Goal: Find specific page/section: Find specific page/section

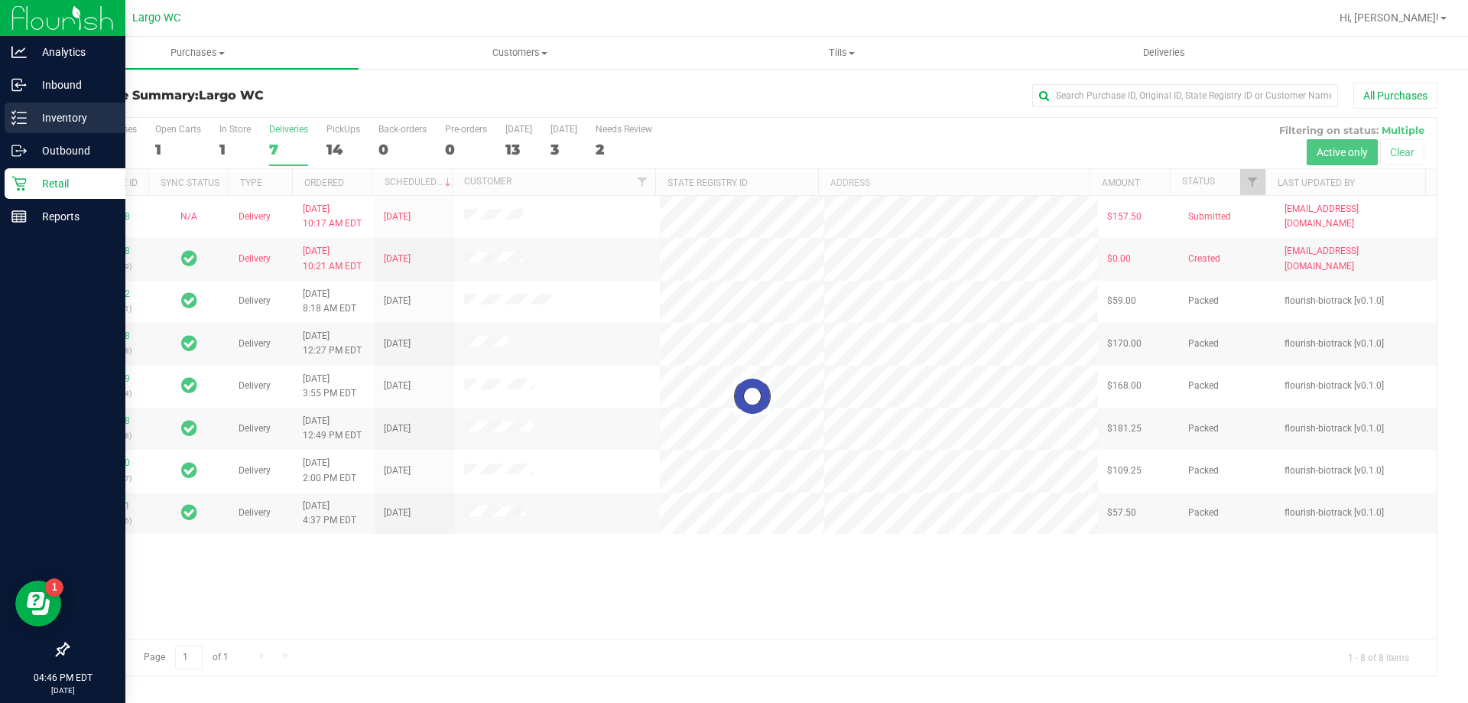
click at [24, 109] on div "Inventory" at bounding box center [65, 117] width 121 height 31
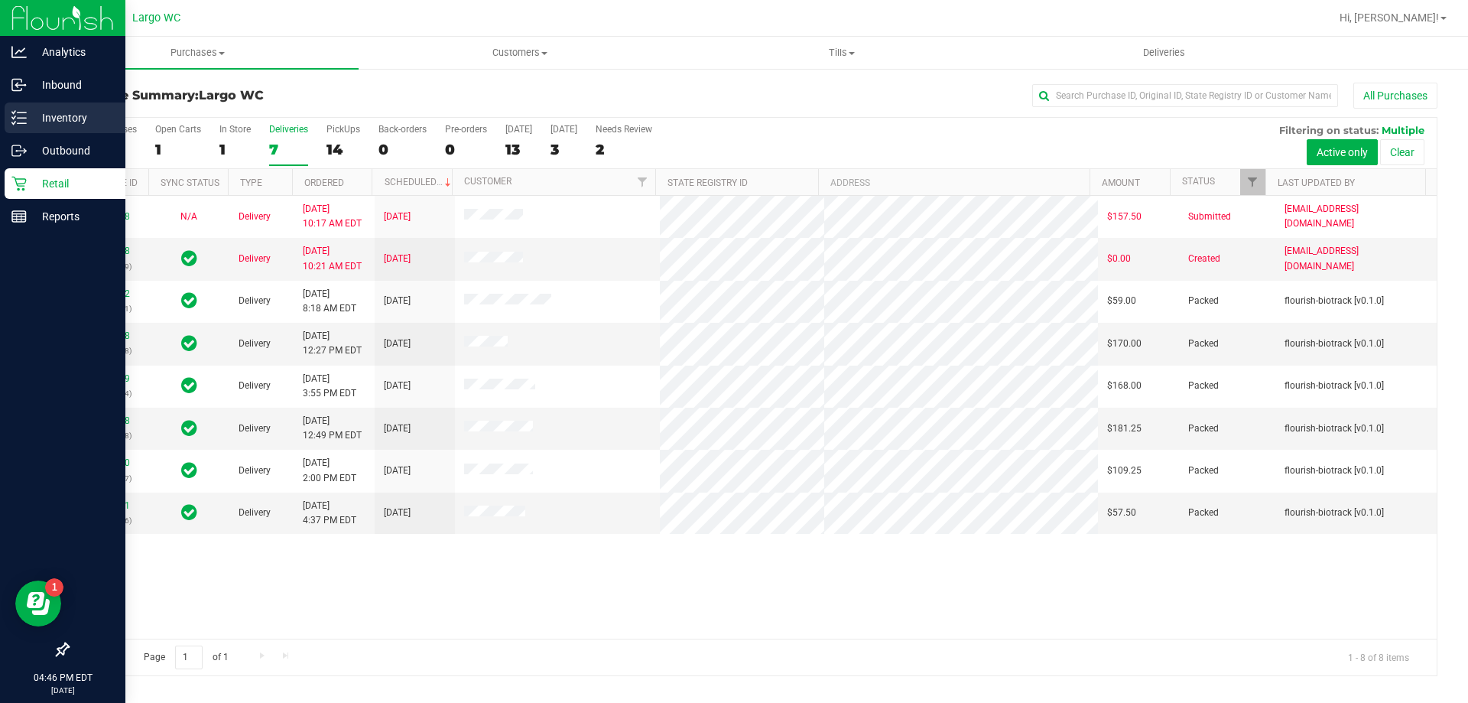
click at [78, 112] on p "Inventory" at bounding box center [73, 118] width 92 height 18
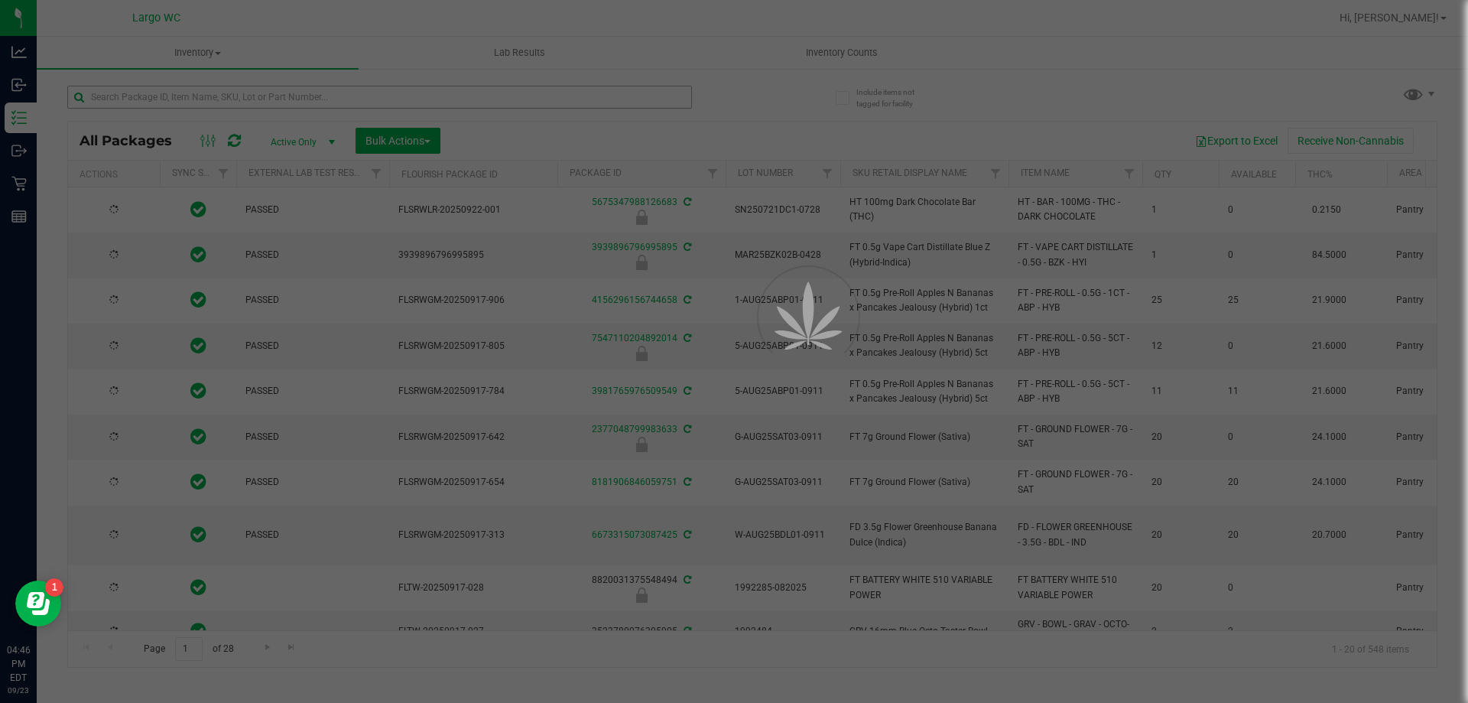
click at [383, 101] on div at bounding box center [734, 351] width 1468 height 703
type input "[DATE]"
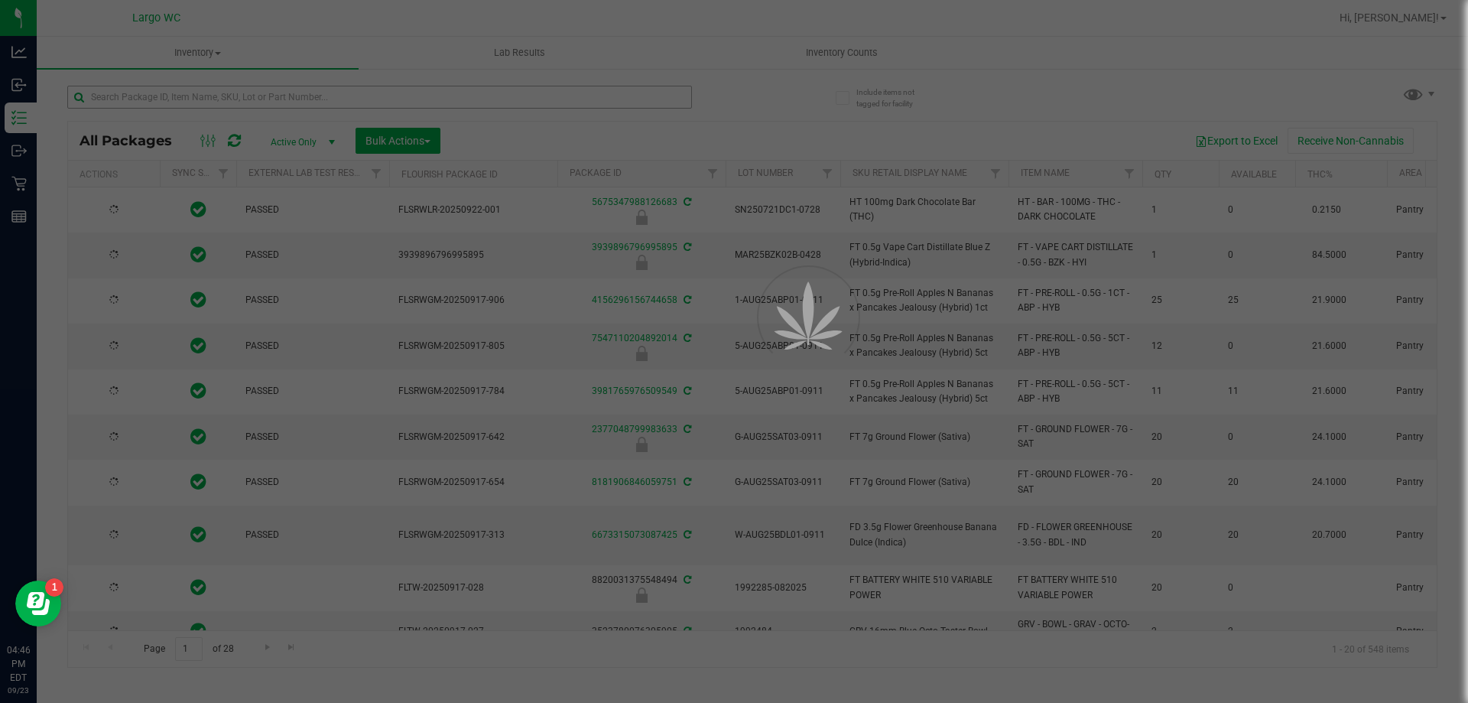
click at [383, 101] on div at bounding box center [734, 351] width 1468 height 703
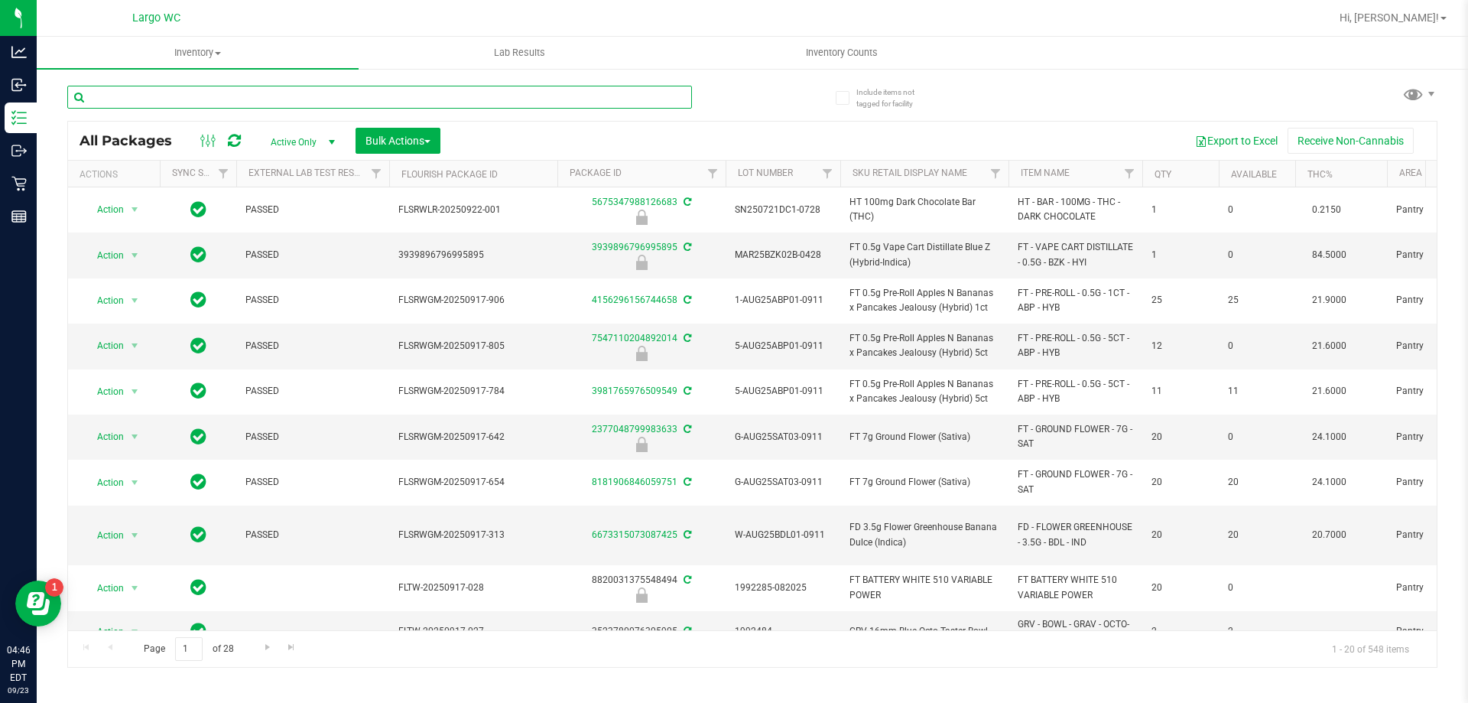
click at [383, 101] on input "text" at bounding box center [379, 97] width 625 height 23
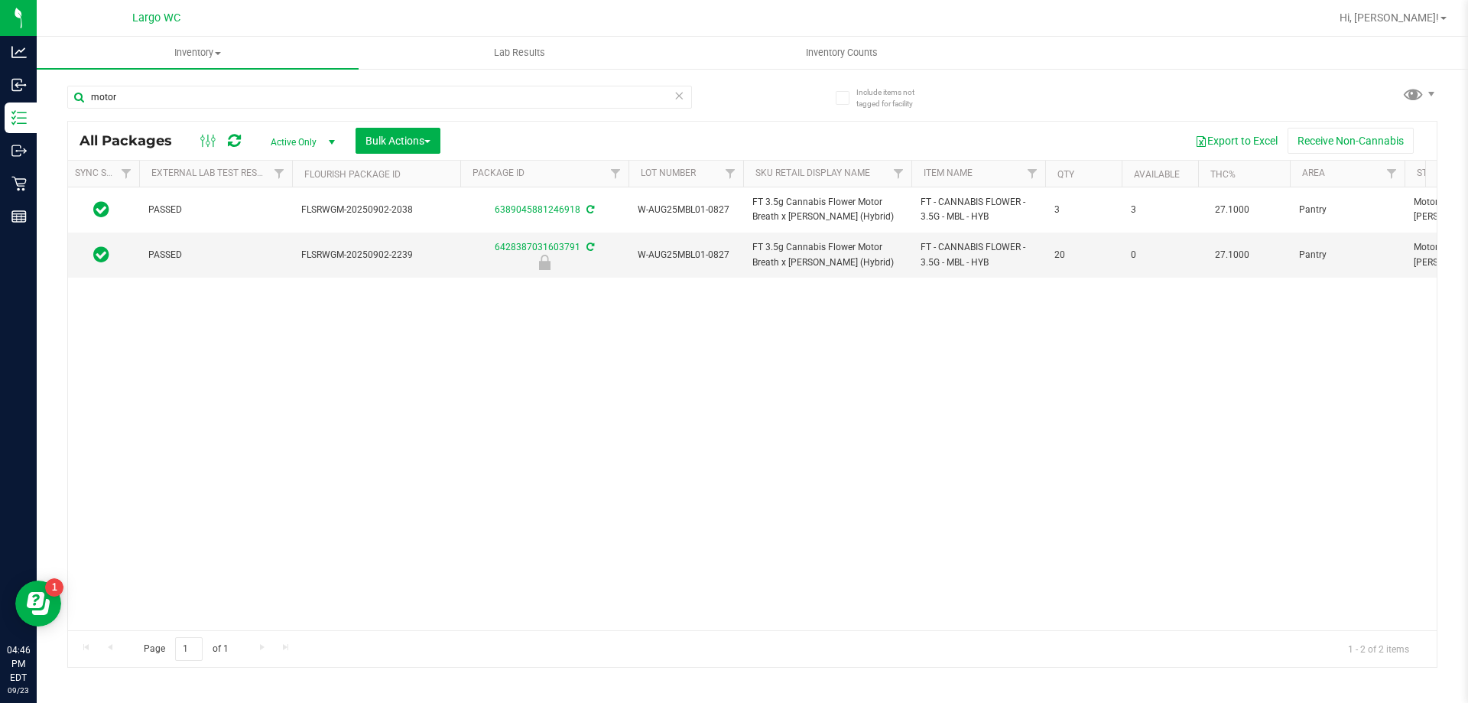
scroll to position [0, 145]
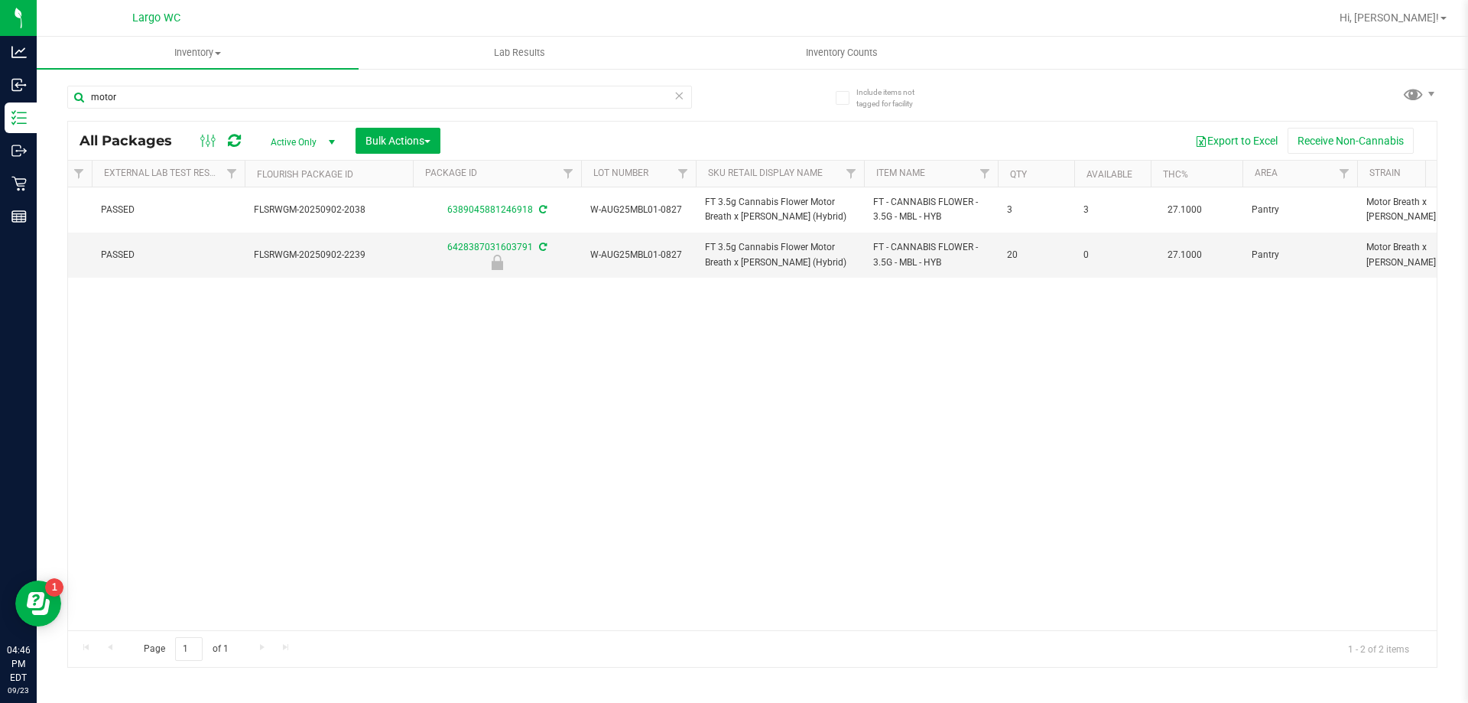
drag, startPoint x: 867, startPoint y: 390, endPoint x: 934, endPoint y: 386, distance: 66.6
drag, startPoint x: 927, startPoint y: 318, endPoint x: 903, endPoint y: 333, distance: 27.8
click at [918, 322] on div "Action Action Adjust qty Create package Edit attributes Global inventory Locate…" at bounding box center [752, 408] width 1369 height 443
click at [263, 91] on input "motor" at bounding box center [379, 97] width 625 height 23
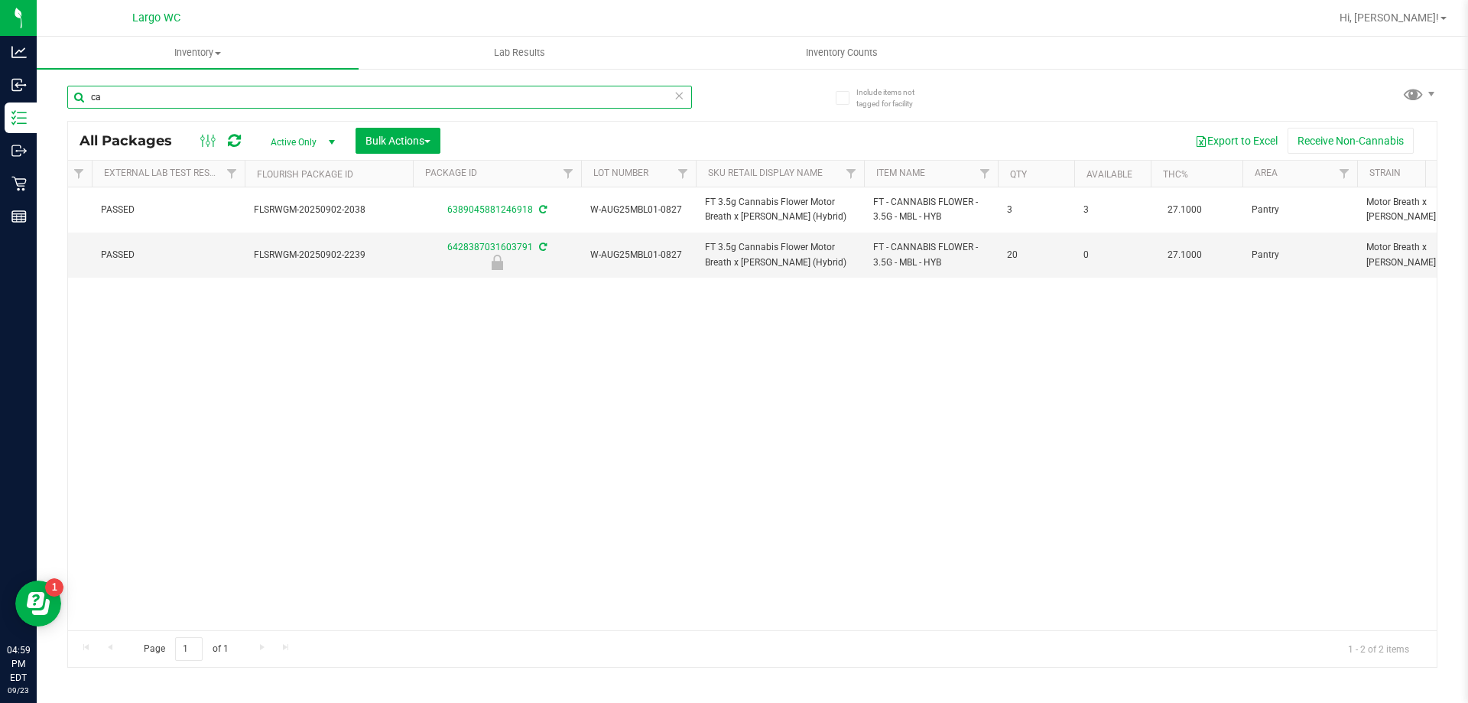
type input "c"
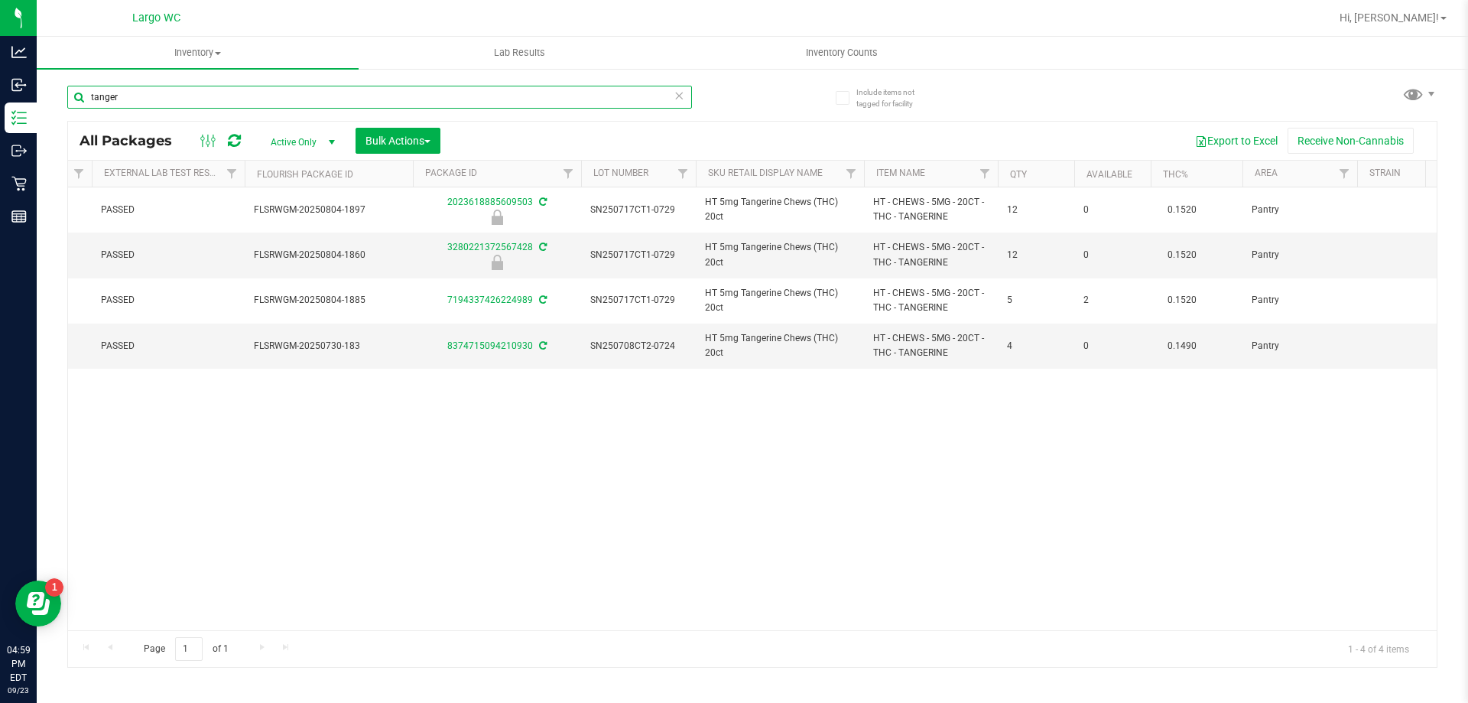
type input "tanger"
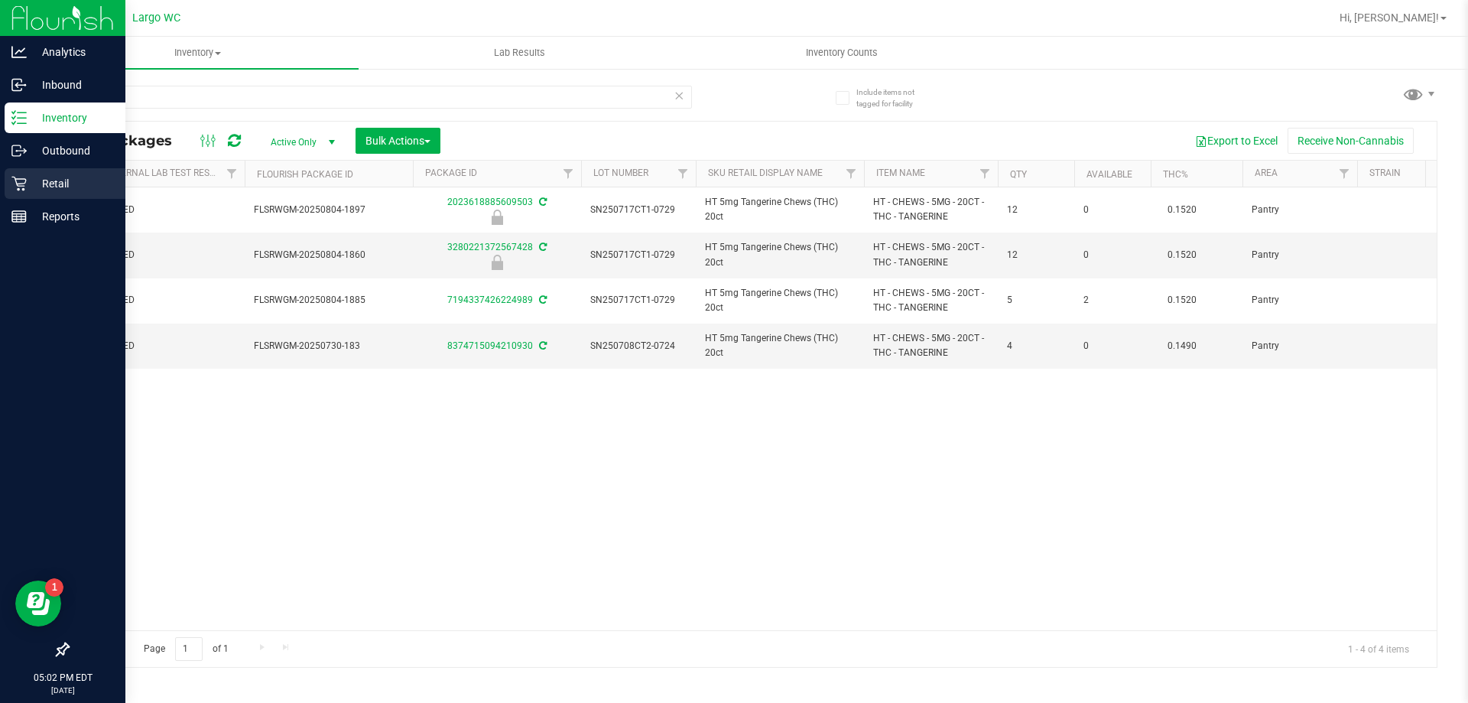
click at [19, 175] on div "Retail" at bounding box center [65, 183] width 121 height 31
click at [18, 175] on div "Retail" at bounding box center [65, 183] width 121 height 31
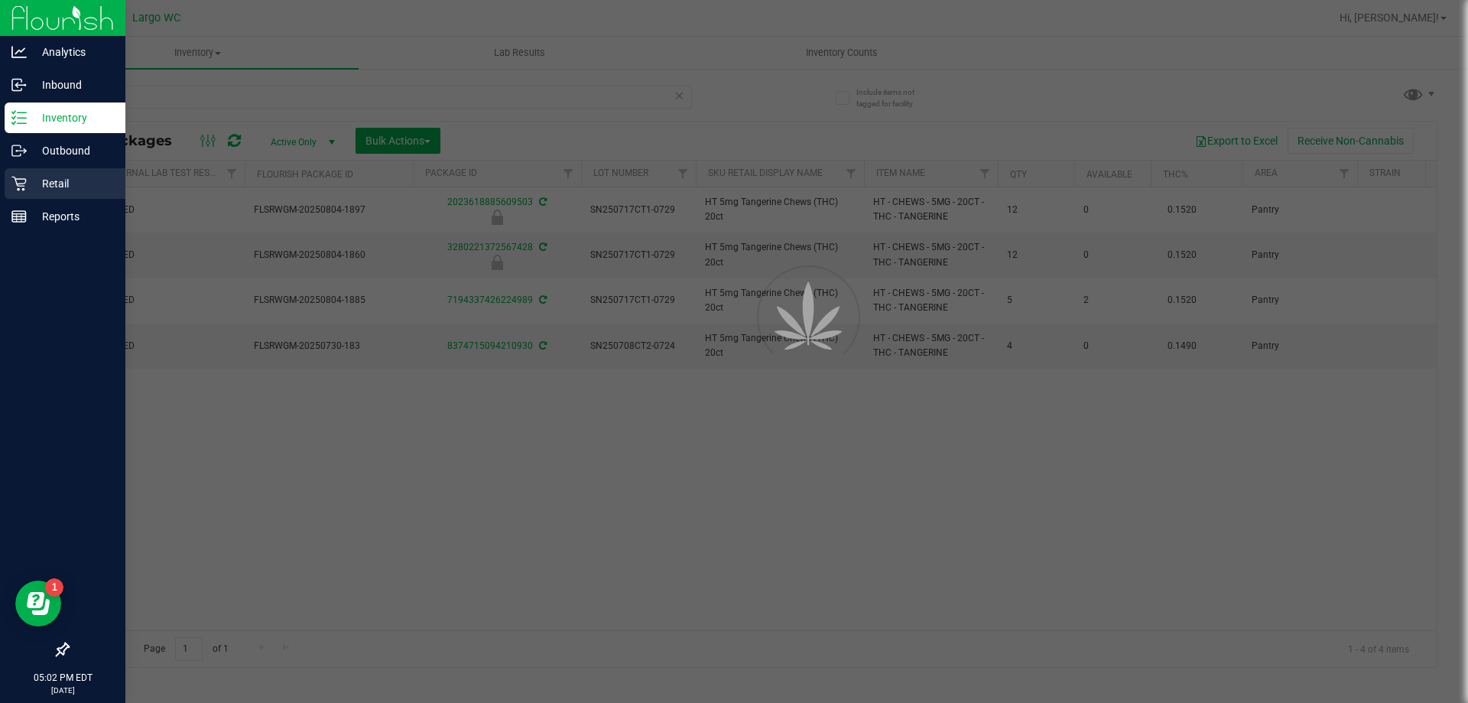
drag, startPoint x: 18, startPoint y: 175, endPoint x: 48, endPoint y: 180, distance: 30.2
click at [18, 176] on div "Retail" at bounding box center [65, 183] width 121 height 31
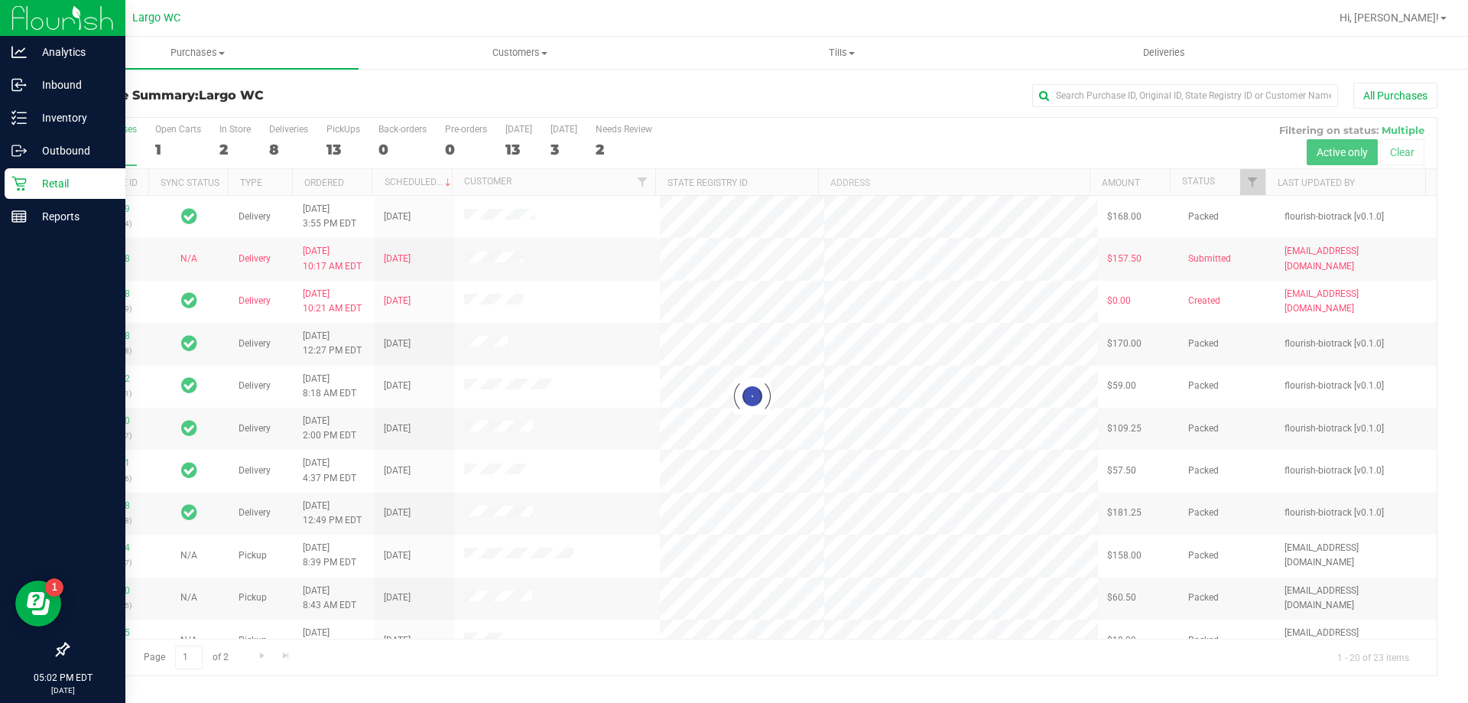
click at [960, 634] on div at bounding box center [752, 396] width 1369 height 557
